Goal: Task Accomplishment & Management: Use online tool/utility

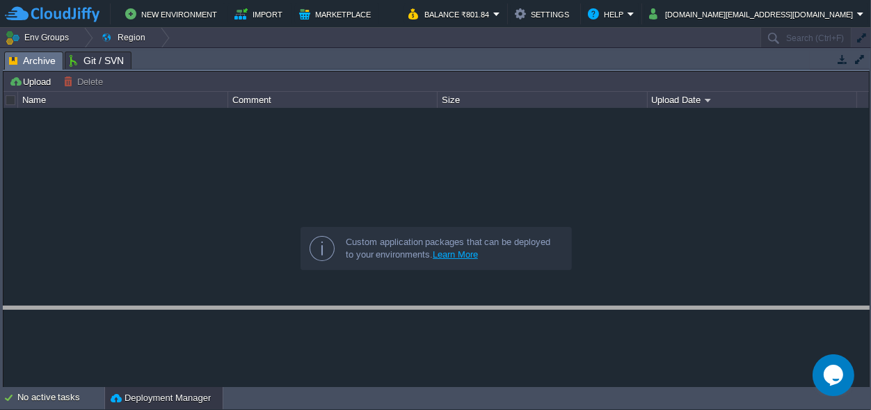
drag, startPoint x: 387, startPoint y: 63, endPoint x: 362, endPoint y: 350, distance: 287.8
click at [390, 381] on body "New Environment Import Marketplace Bonus ₹0.00 Upgrade Account Balance ₹801.84 …" at bounding box center [435, 205] width 871 height 410
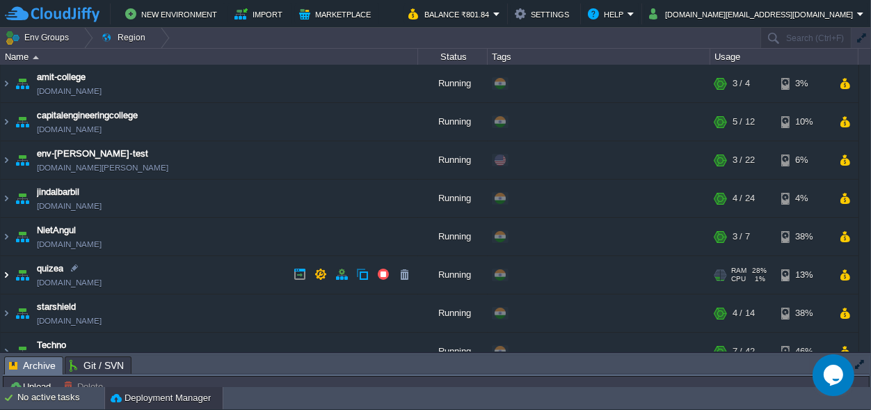
click at [7, 278] on img at bounding box center [6, 275] width 11 height 38
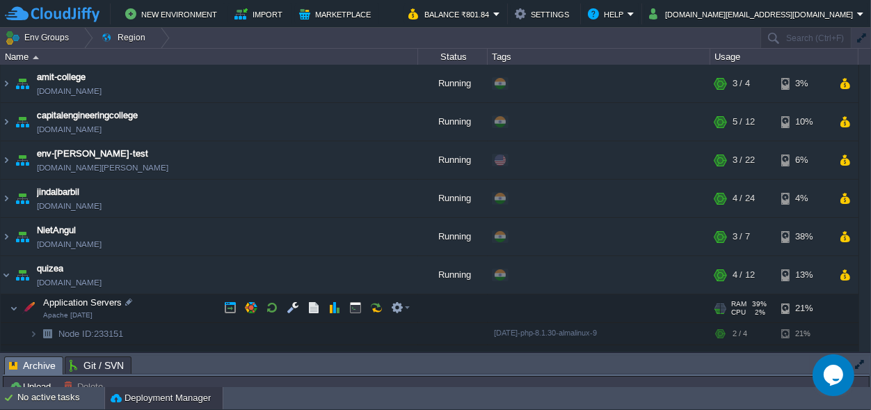
scroll to position [65, 0]
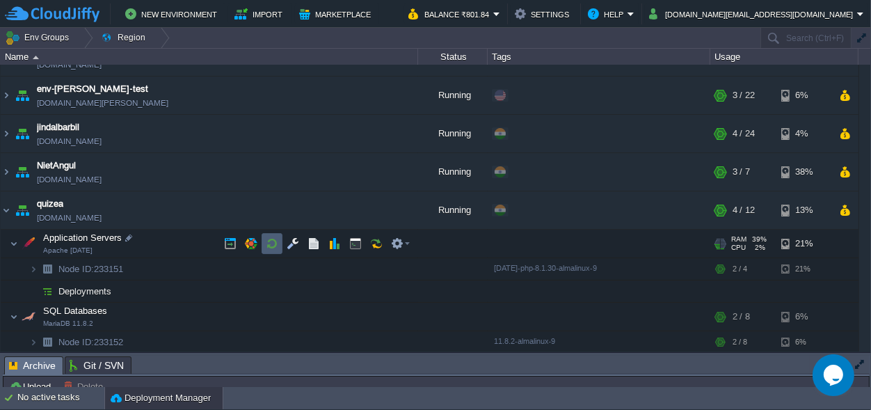
click at [273, 241] on button "button" at bounding box center [272, 243] width 13 height 13
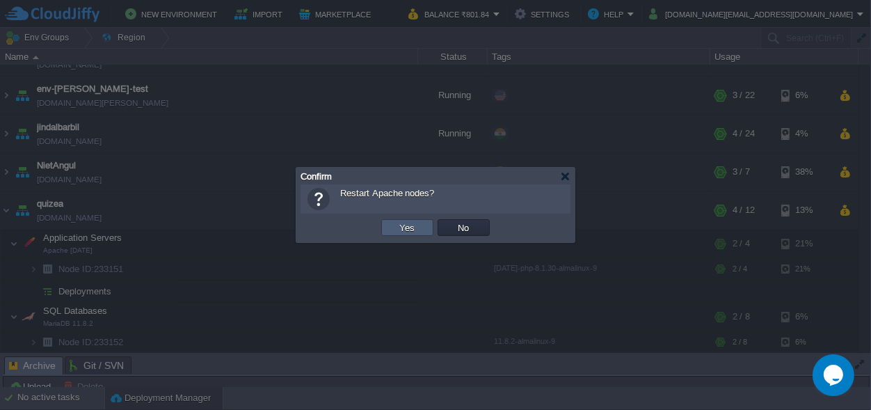
click at [404, 227] on button "Yes" at bounding box center [408, 227] width 24 height 13
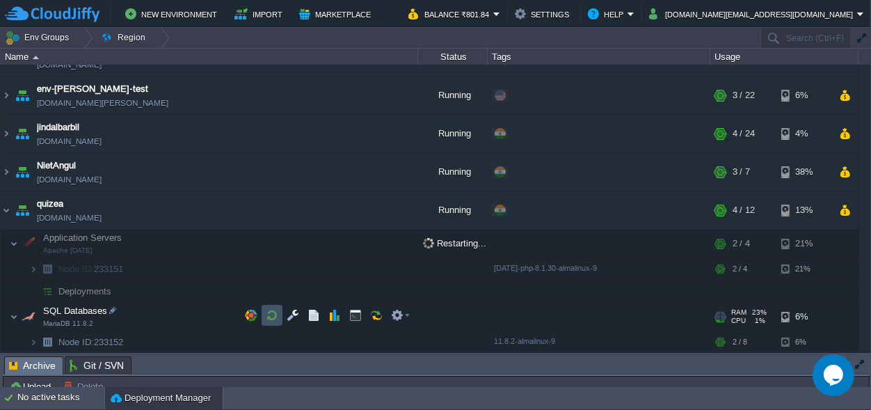
click at [273, 317] on button "button" at bounding box center [272, 315] width 13 height 13
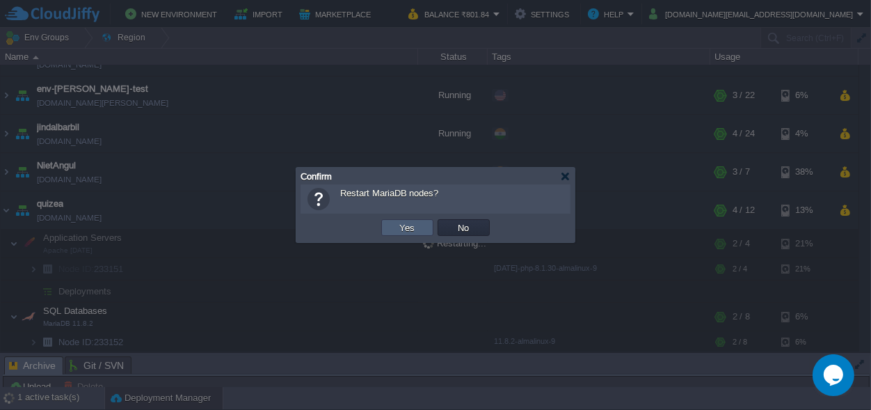
click at [417, 224] on button "Yes" at bounding box center [408, 227] width 24 height 13
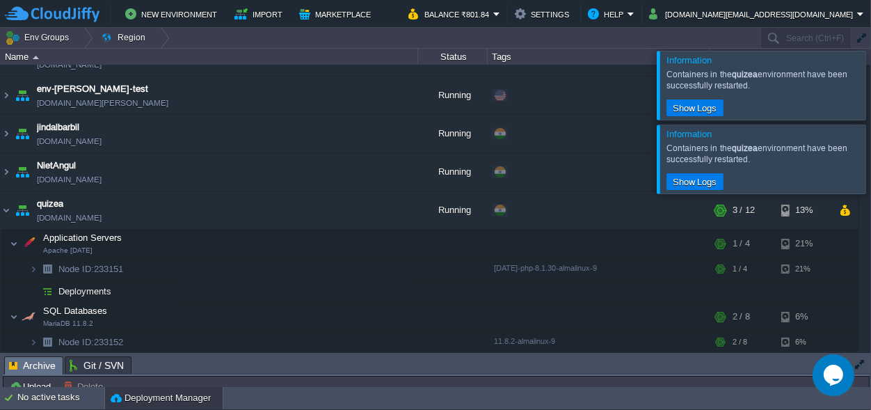
click at [870, 86] on div at bounding box center [888, 85] width 0 height 68
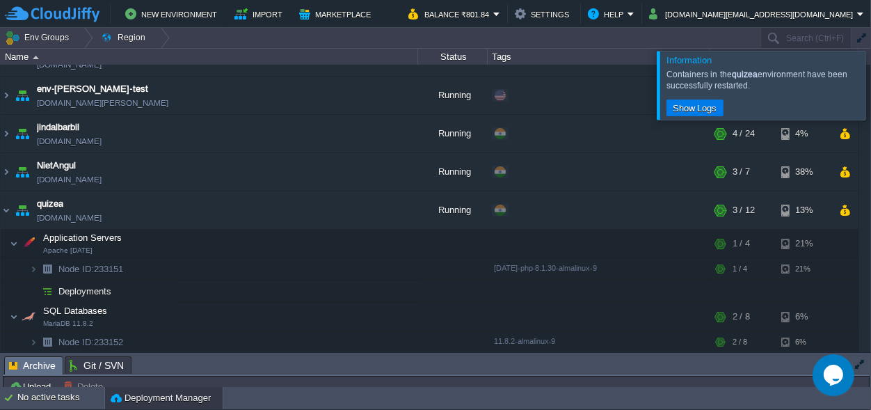
click at [870, 87] on div at bounding box center [888, 85] width 0 height 68
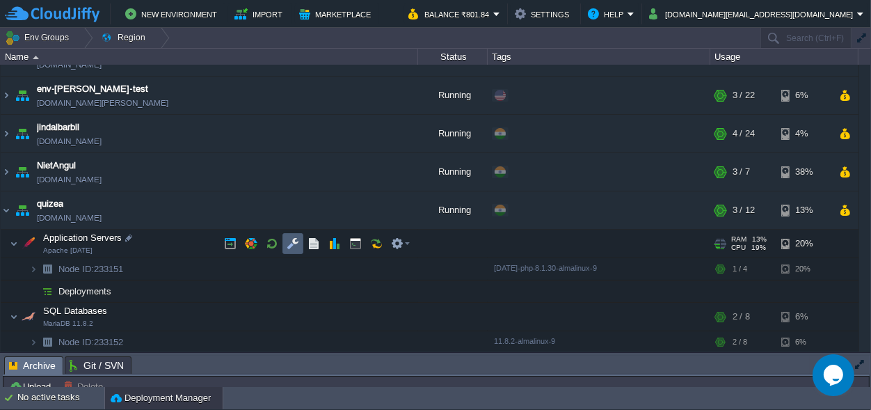
click at [300, 244] on td at bounding box center [292, 243] width 21 height 21
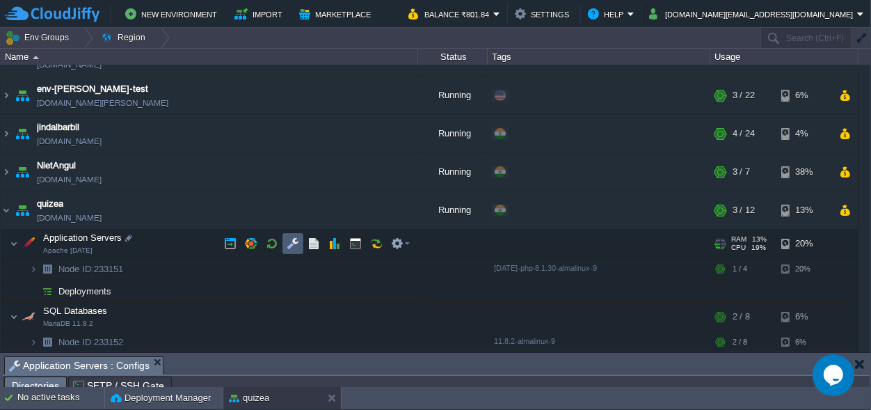
scroll to position [22, 0]
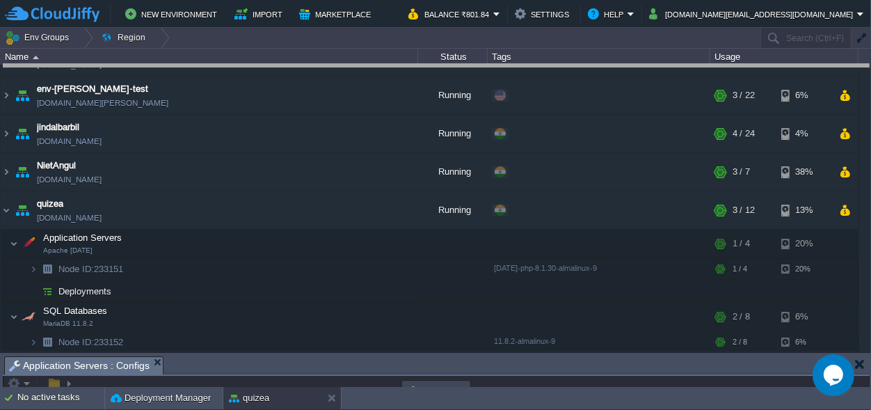
drag, startPoint x: 358, startPoint y: 365, endPoint x: 344, endPoint y: -54, distance: 419.8
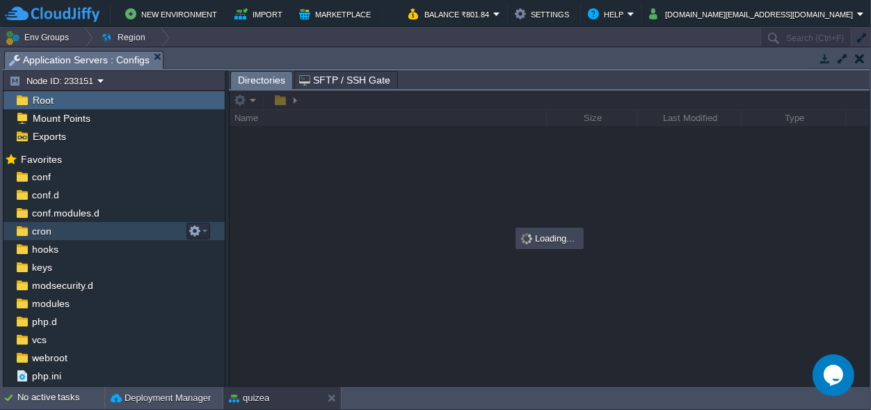
click at [56, 226] on div "cron" at bounding box center [113, 231] width 221 height 18
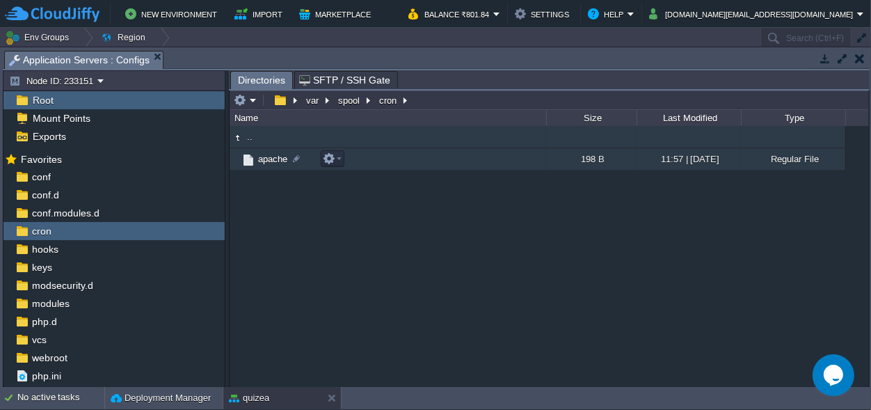
click at [272, 161] on span "apache" at bounding box center [272, 159] width 33 height 12
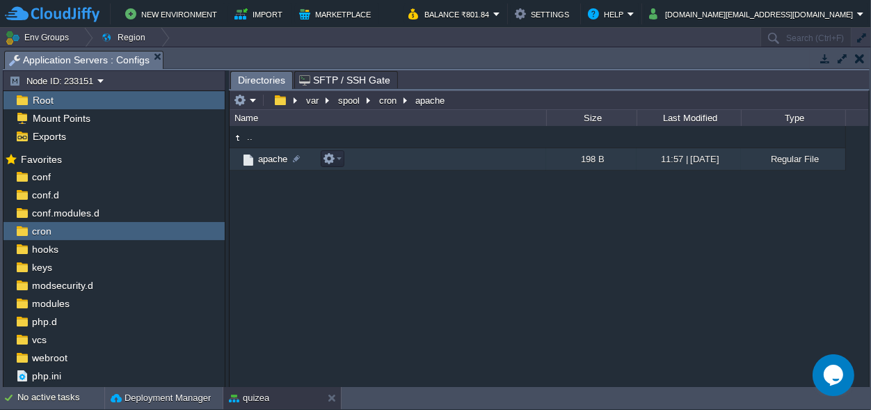
click at [272, 161] on span "apache" at bounding box center [272, 159] width 33 height 12
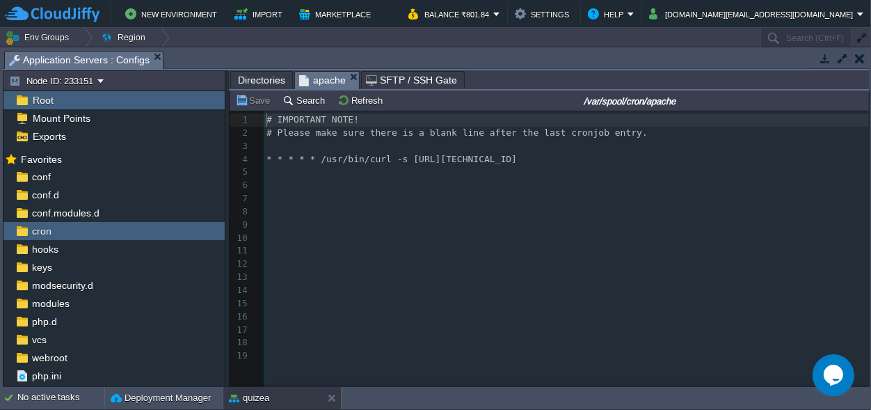
scroll to position [5, 0]
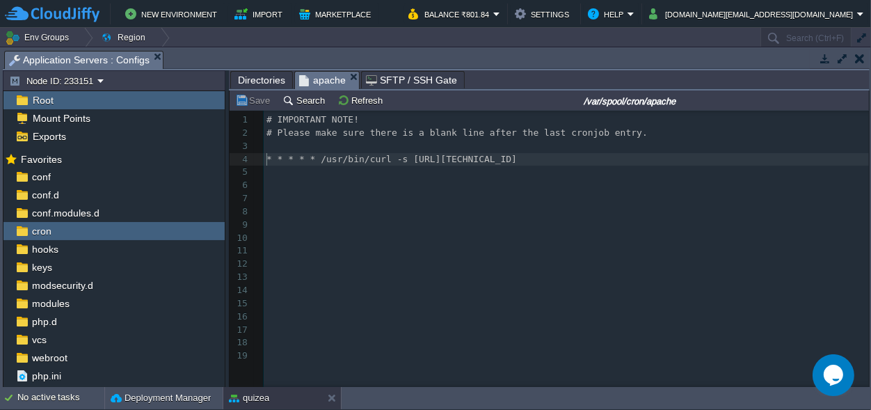
click at [264, 157] on pre "* * * * * /usr/bin/curl -s [URL][TECHNICAL_ID]" at bounding box center [572, 159] width 616 height 13
type textarea "#"
click at [250, 96] on button "Save" at bounding box center [254, 100] width 39 height 13
click at [262, 79] on span "Directories" at bounding box center [261, 80] width 47 height 17
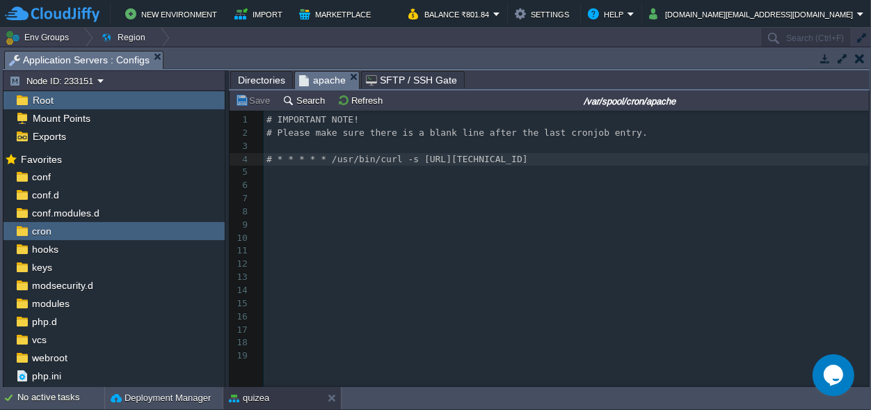
scroll to position [5, 0]
click at [308, 73] on span "apache" at bounding box center [322, 80] width 47 height 17
